Goal: Task Accomplishment & Management: Manage account settings

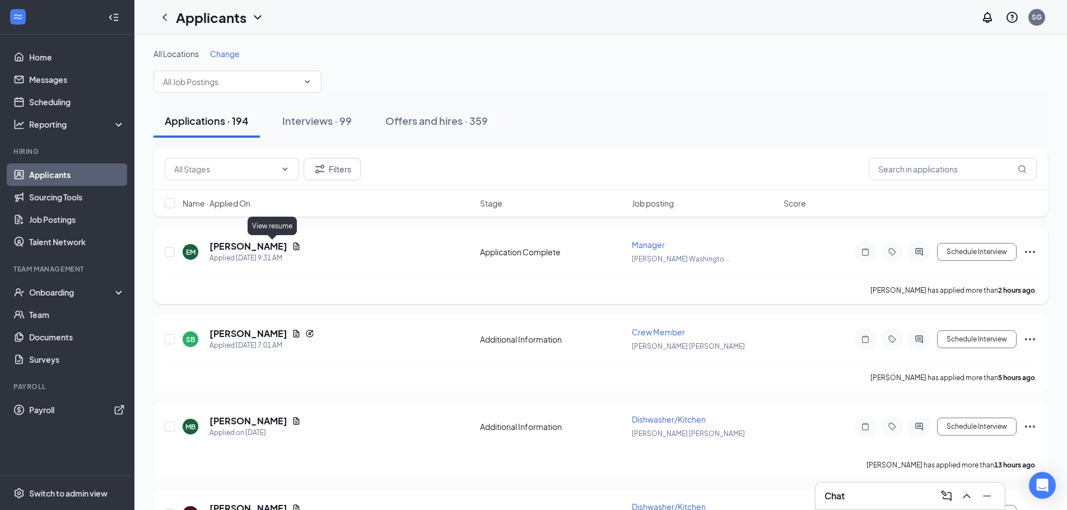
click at [294, 245] on icon "Document" at bounding box center [297, 246] width 6 height 7
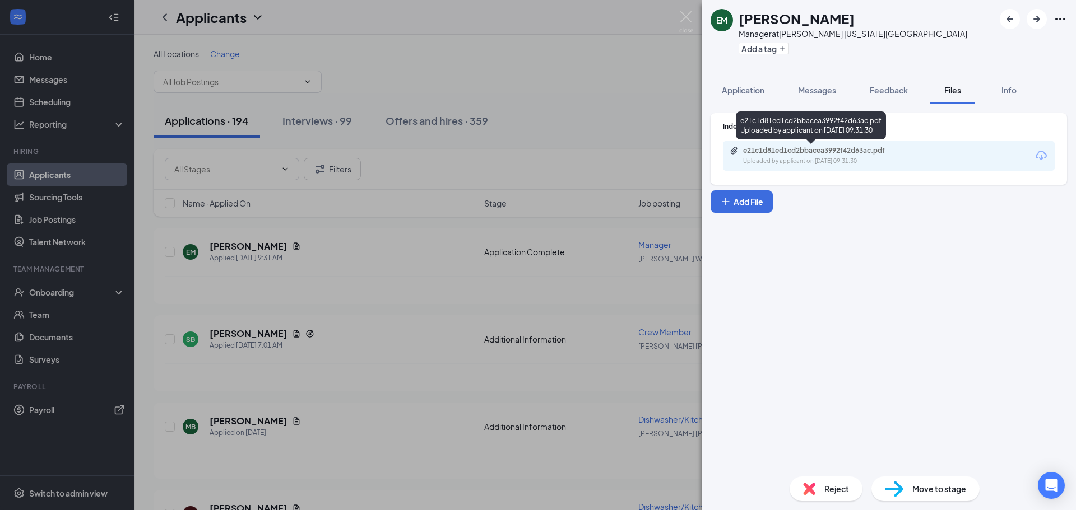
click at [794, 155] on div "e21c1d81ed1cd2bbacea3992f42d63ac.pdf Uploaded by applicant on [DATE] 09:31:30" at bounding box center [820, 156] width 182 height 20
click at [393, 289] on div "EM [PERSON_NAME] Manager at [PERSON_NAME] [US_STATE][GEOGRAPHIC_DATA] Add a tag…" at bounding box center [538, 255] width 1076 height 510
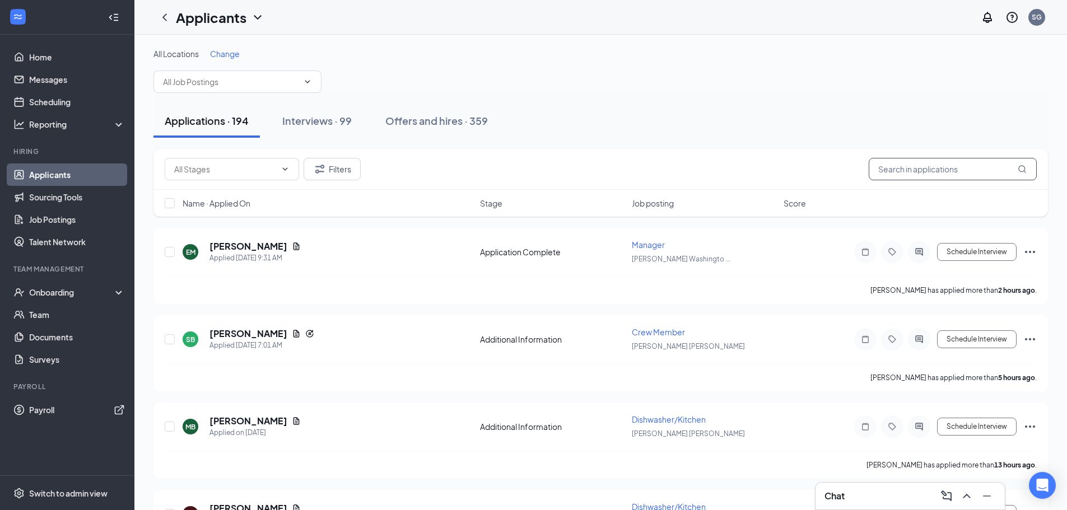
click at [892, 174] on input "text" at bounding box center [953, 169] width 168 height 22
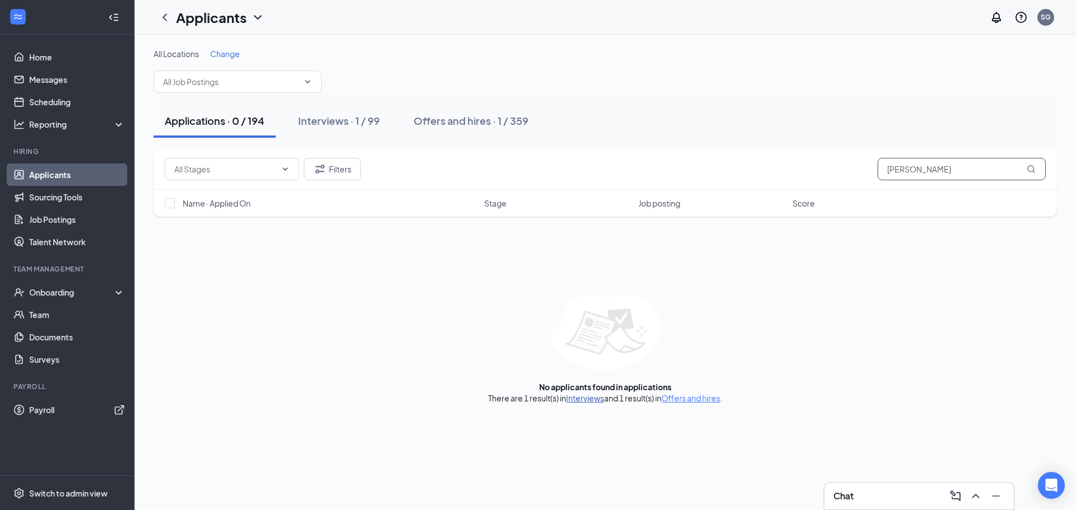
type input "[PERSON_NAME]"
click at [573, 393] on link "Interviews" at bounding box center [585, 398] width 38 height 10
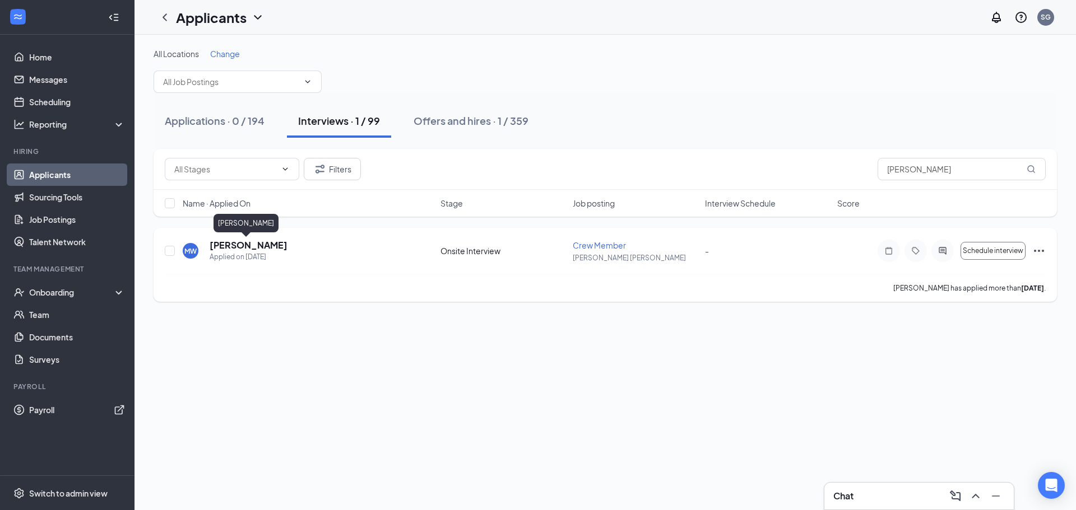
click at [244, 243] on h5 "[PERSON_NAME]" at bounding box center [249, 245] width 78 height 12
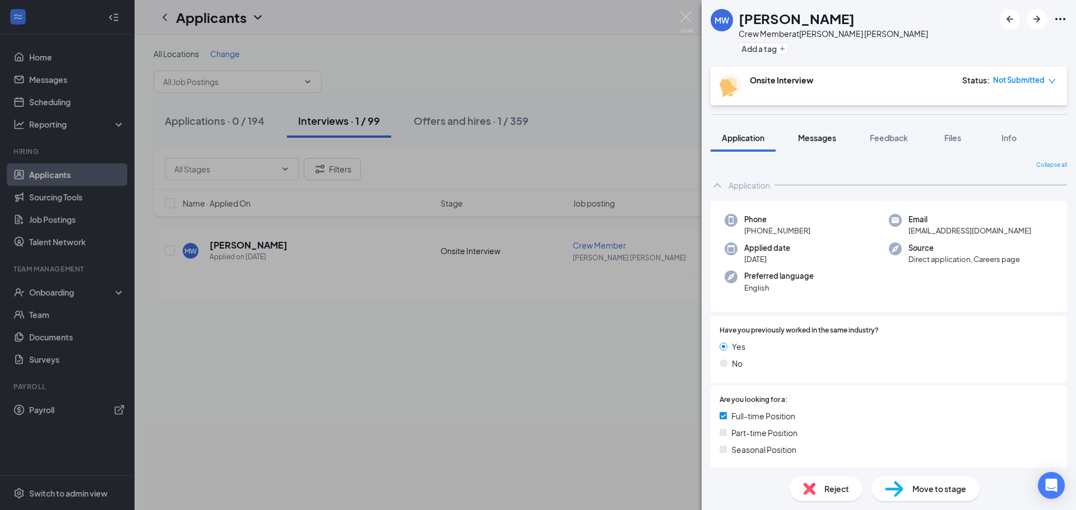
click at [827, 147] on button "Messages" at bounding box center [817, 138] width 61 height 28
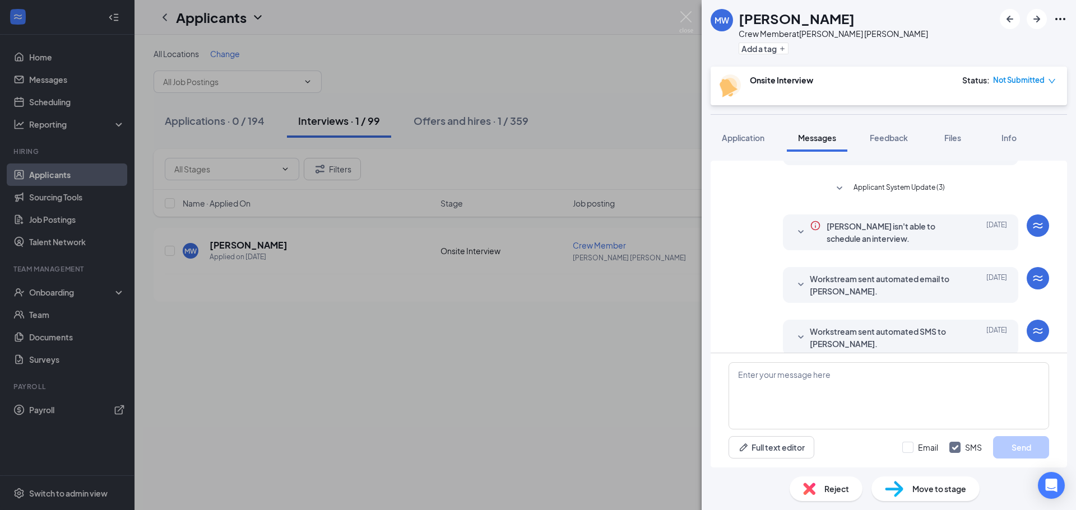
scroll to position [144, 0]
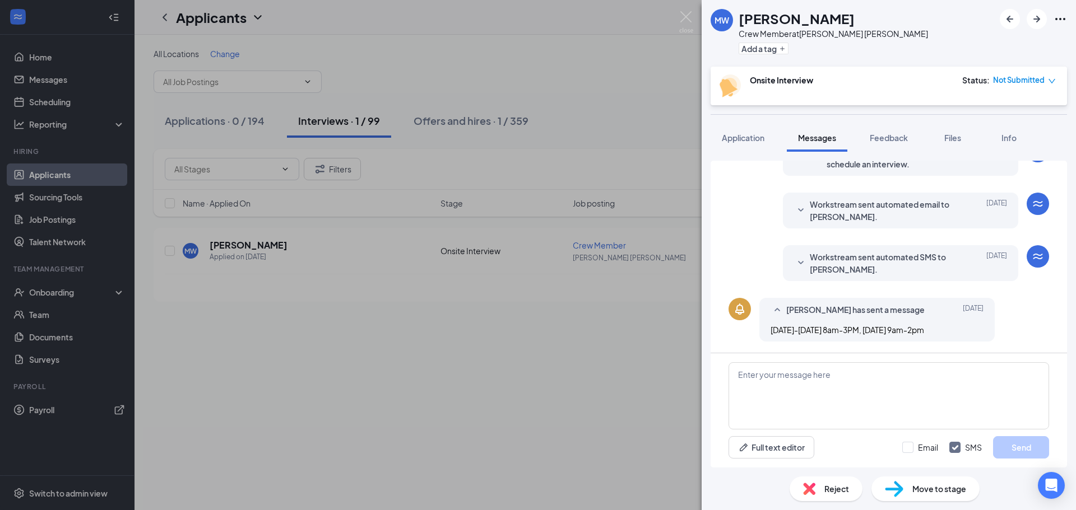
click at [462, 123] on div "MW [PERSON_NAME] Crew Member at [PERSON_NAME] [PERSON_NAME] Add a tag Onsite In…" at bounding box center [538, 255] width 1076 height 510
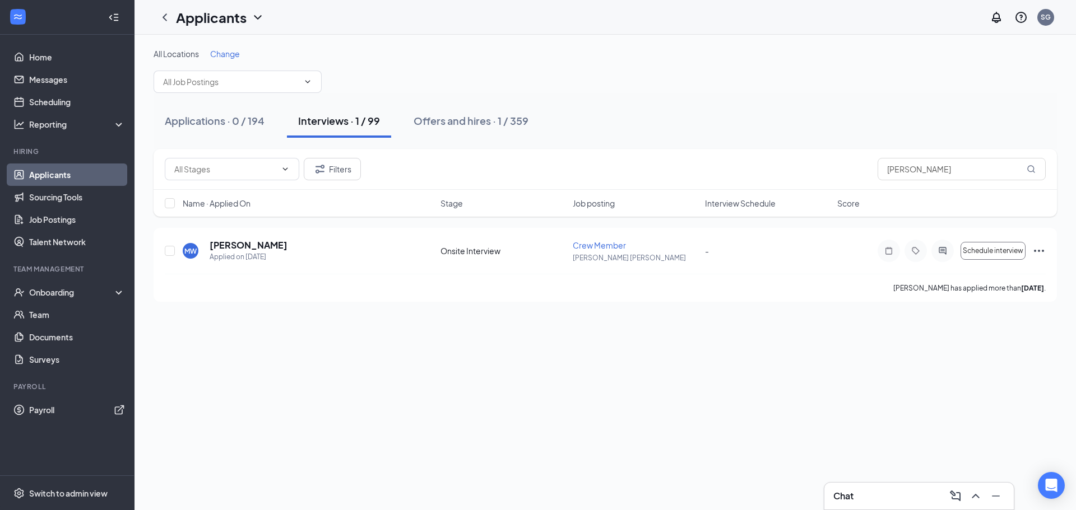
click at [461, 123] on div "Offers and hires · 1 / 359" at bounding box center [470, 121] width 115 height 14
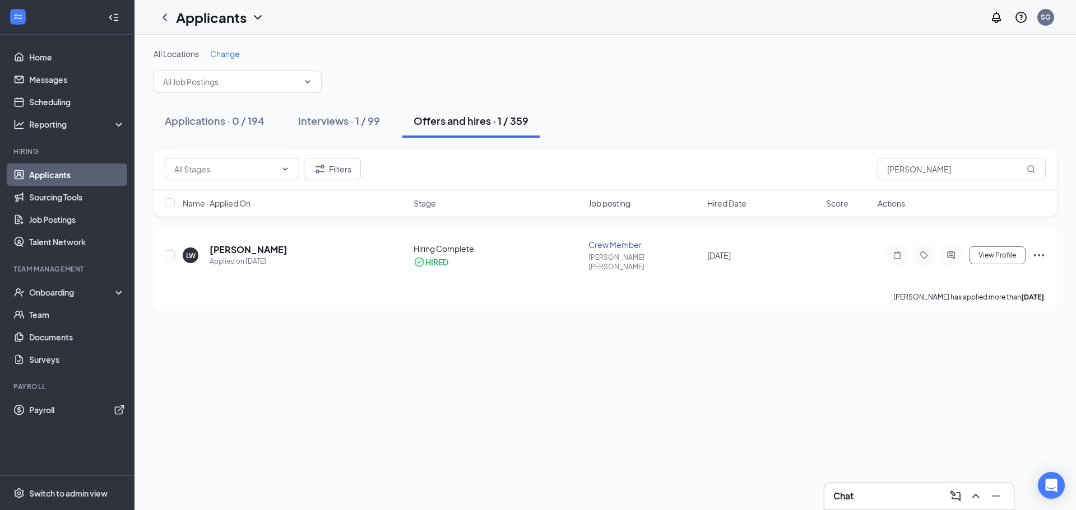
click at [463, 142] on div "Applications · 0 / 194 Interviews · 1 / 99 Offers and hires · 1 / 359" at bounding box center [604, 121] width 903 height 56
click at [351, 120] on div "Interviews · 1 / 99" at bounding box center [339, 121] width 82 height 14
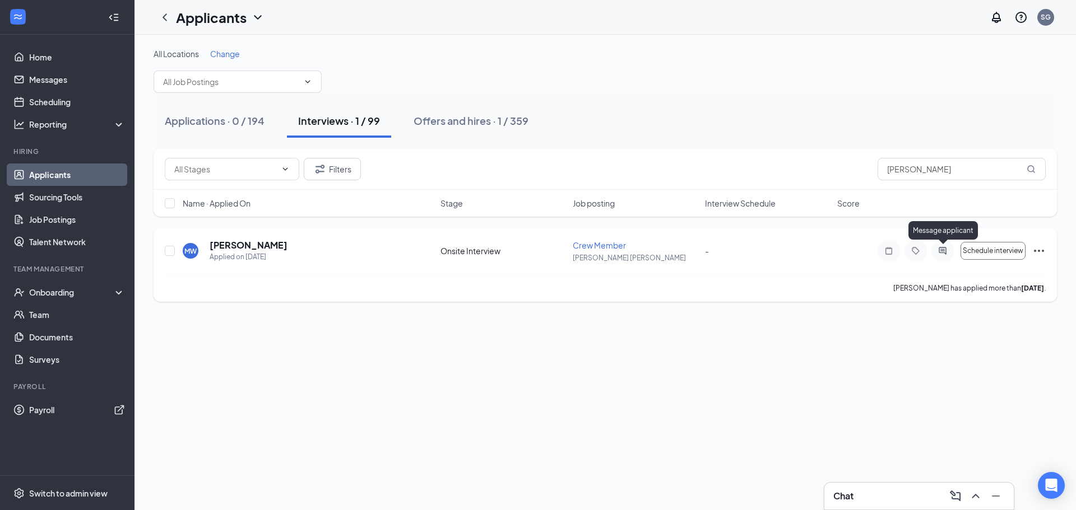
click at [938, 246] on icon "ActiveChat" at bounding box center [942, 250] width 13 height 9
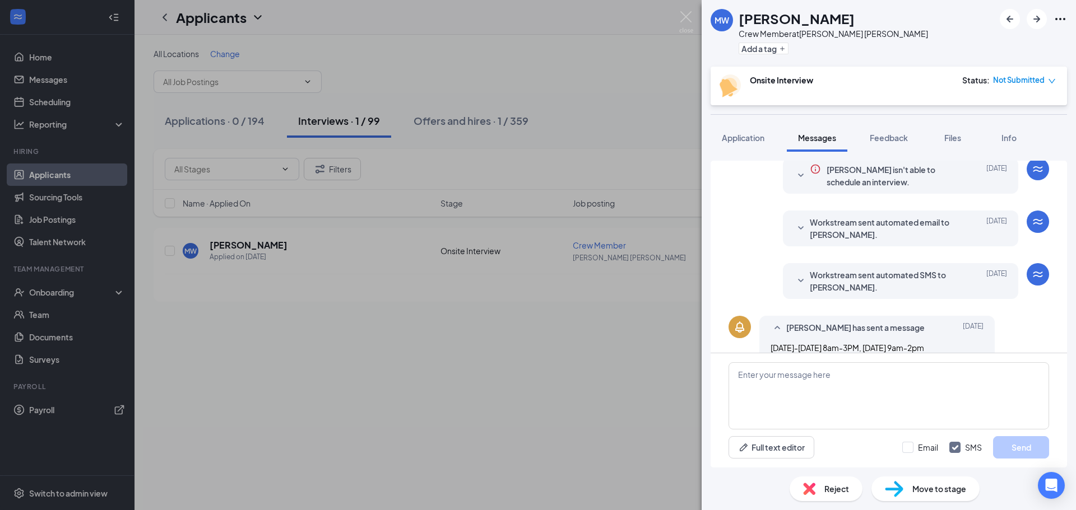
scroll to position [144, 0]
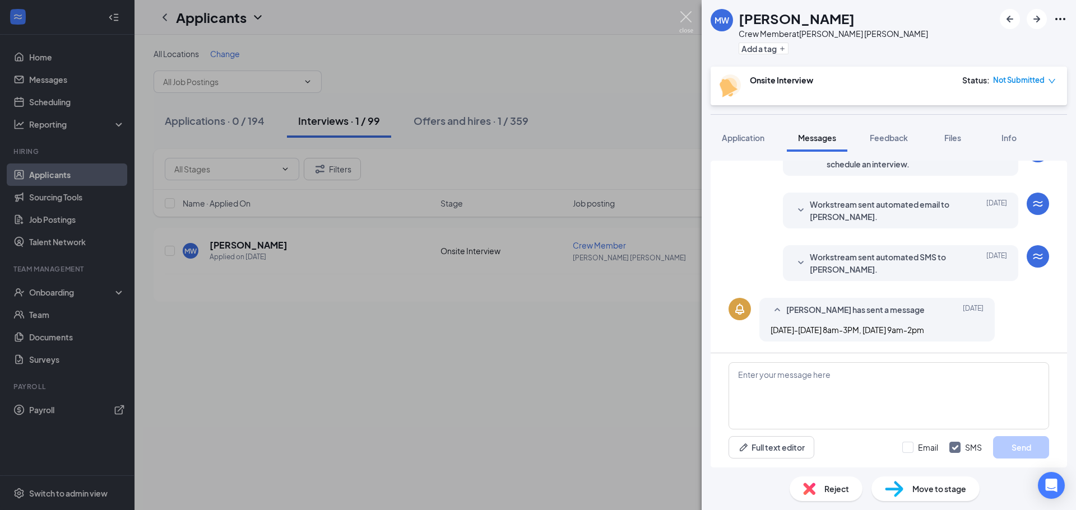
click at [681, 15] on img at bounding box center [686, 22] width 14 height 22
